Goal: Task Accomplishment & Management: Manage account settings

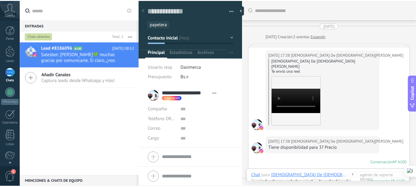
scroll to position [9, 0]
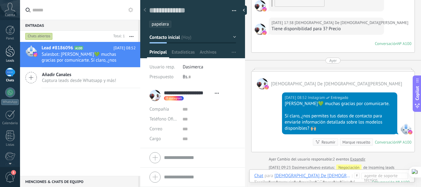
click at [10, 56] on div at bounding box center [10, 51] width 9 height 11
